Goal: Information Seeking & Learning: Learn about a topic

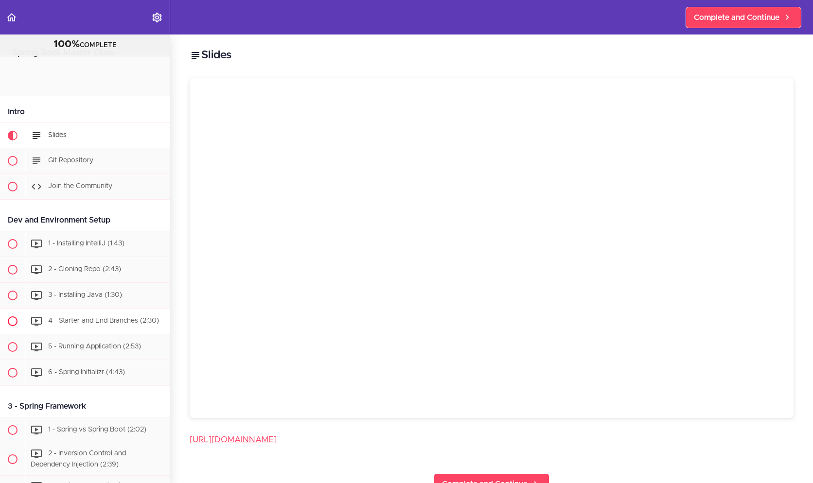
scroll to position [97, 0]
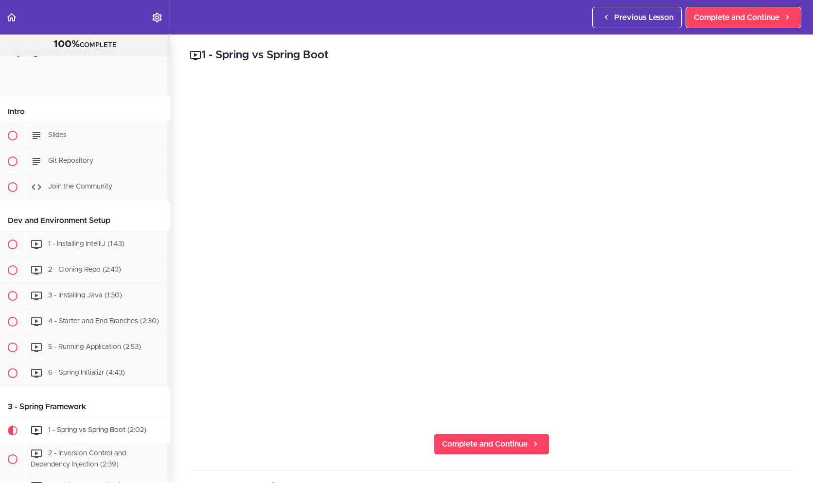
scroll to position [364, 0]
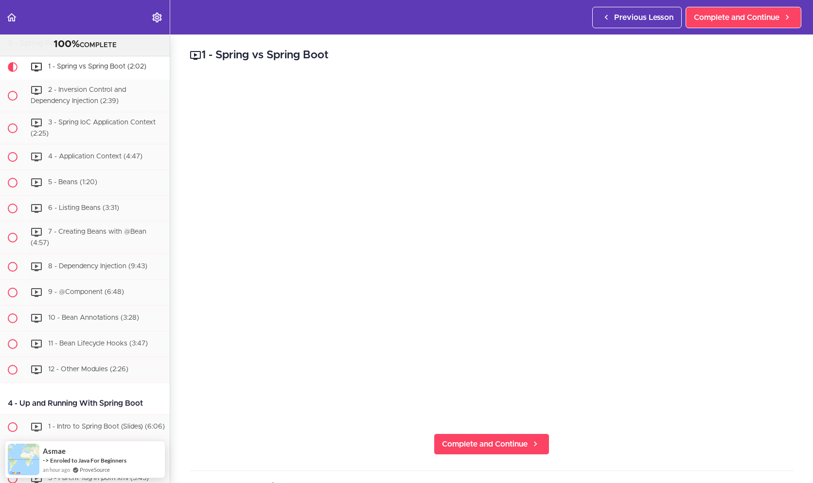
click at [607, 442] on div "1 - Spring vs Spring Boot Complete and Continue 1 - Follow us on LinkedIn 2 - S…" at bounding box center [491, 259] width 642 height 449
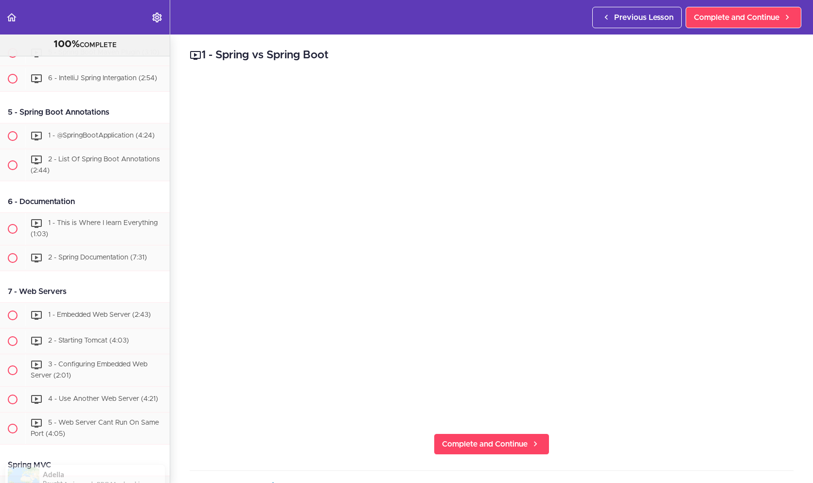
scroll to position [850, 0]
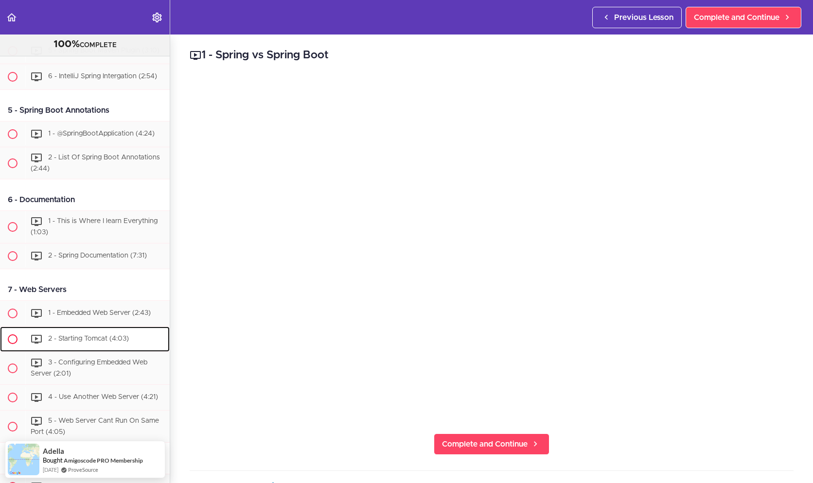
click at [89, 342] on span "2 - Starting Tomcat (4:03)" at bounding box center [88, 338] width 81 height 7
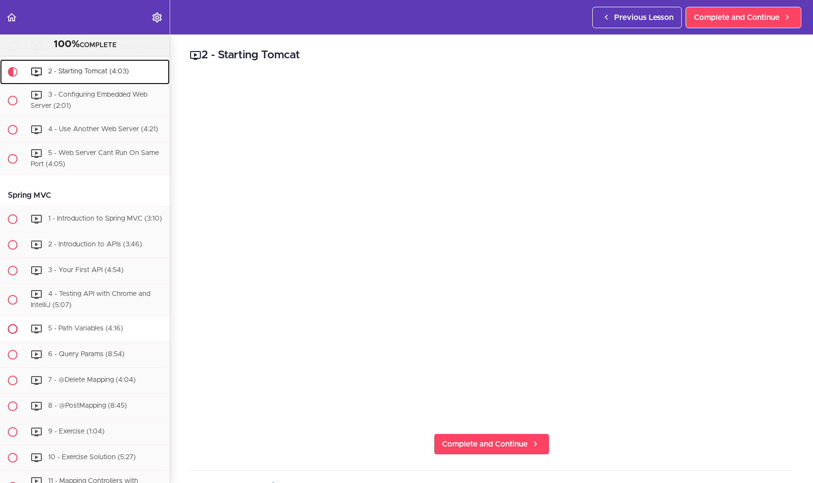
scroll to position [1119, 0]
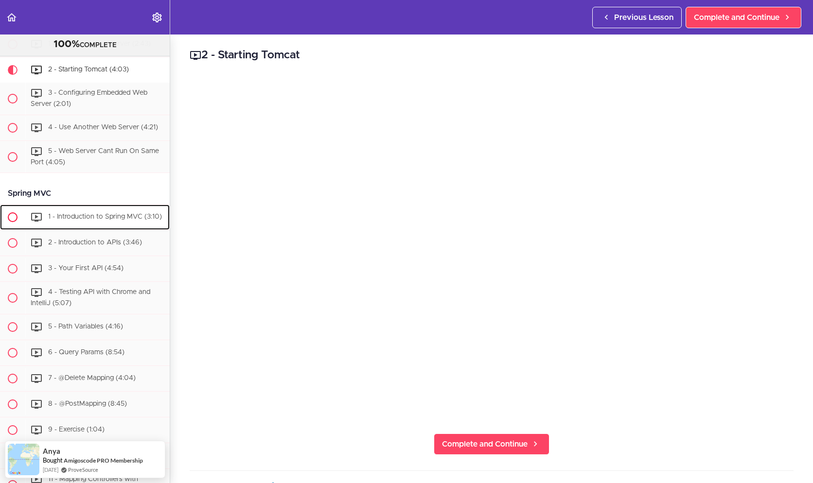
click at [101, 221] on span "1 - Introduction to Spring MVC (3:10)" at bounding box center [105, 217] width 114 height 7
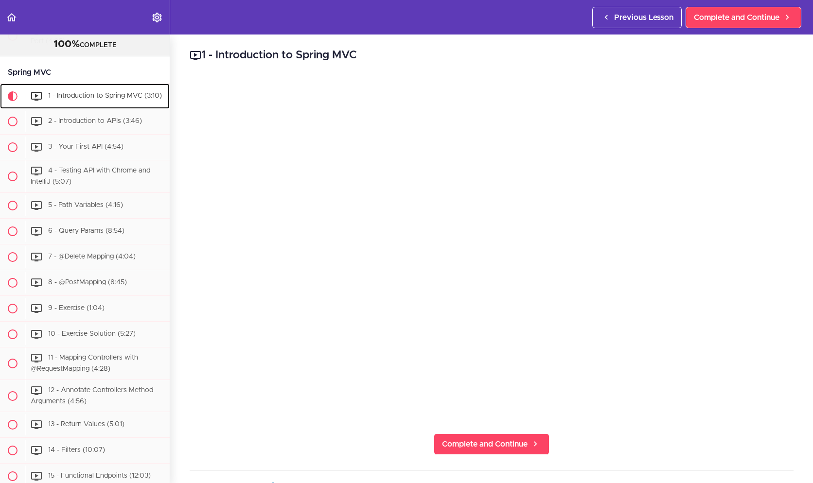
scroll to position [1266, 0]
